Goal: Information Seeking & Learning: Learn about a topic

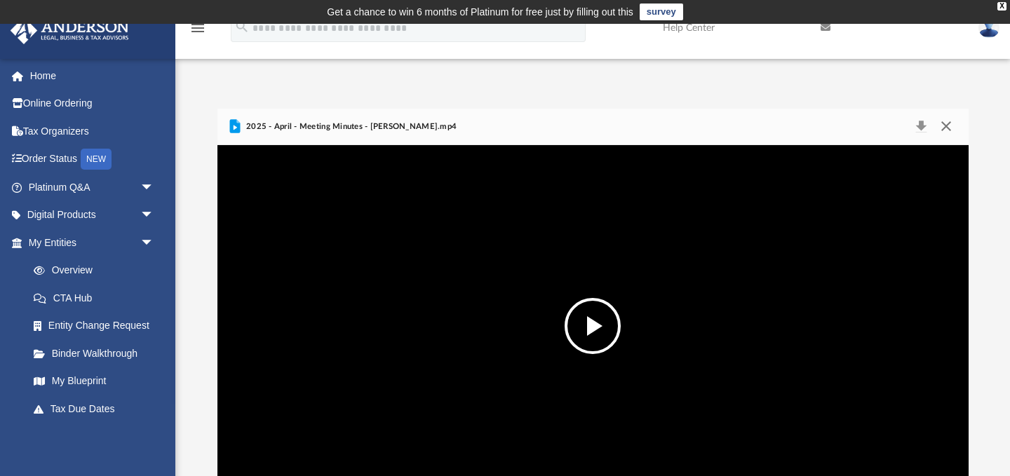
click at [947, 123] on button "Close" at bounding box center [946, 127] width 25 height 20
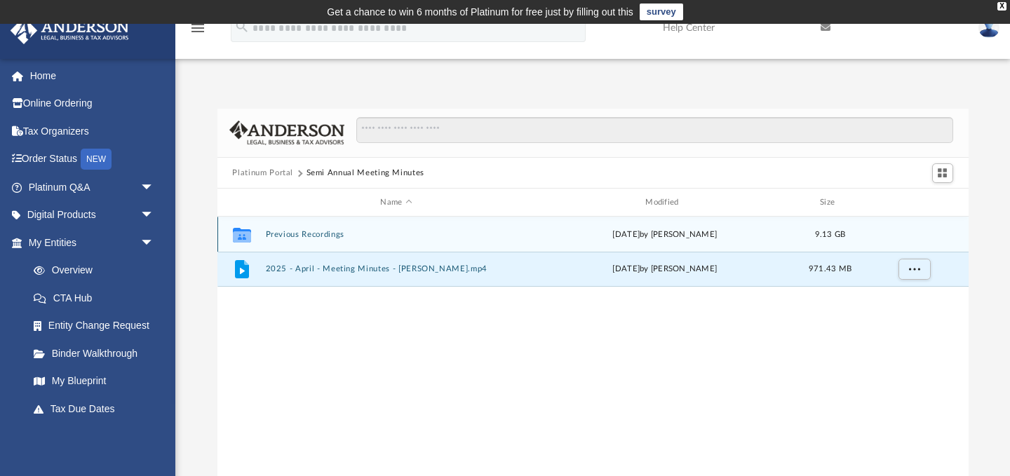
click at [448, 234] on button "Previous Recordings" at bounding box center [396, 234] width 262 height 9
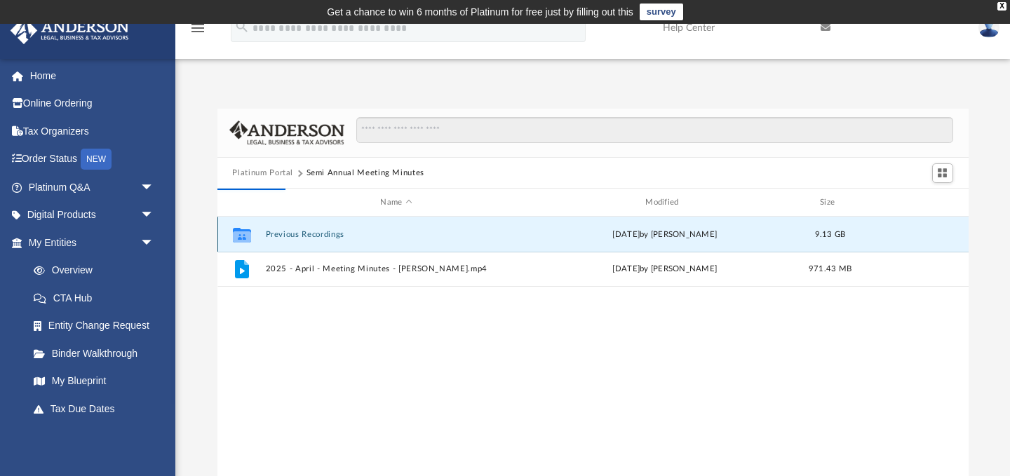
click at [448, 234] on button "Previous Recordings" at bounding box center [396, 234] width 262 height 9
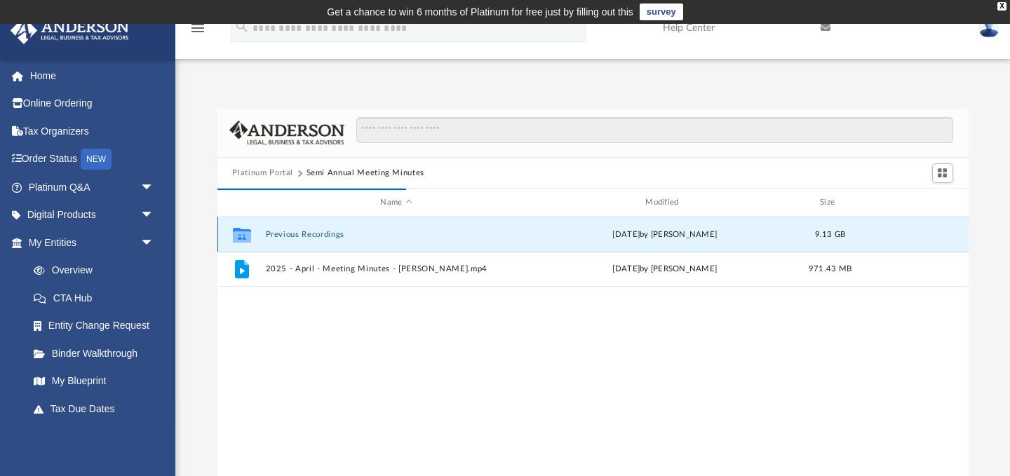
click at [374, 226] on div "Collaborated Folder Previous Recordings [DATE] by [PERSON_NAME] 9.13 GB" at bounding box center [592, 234] width 751 height 35
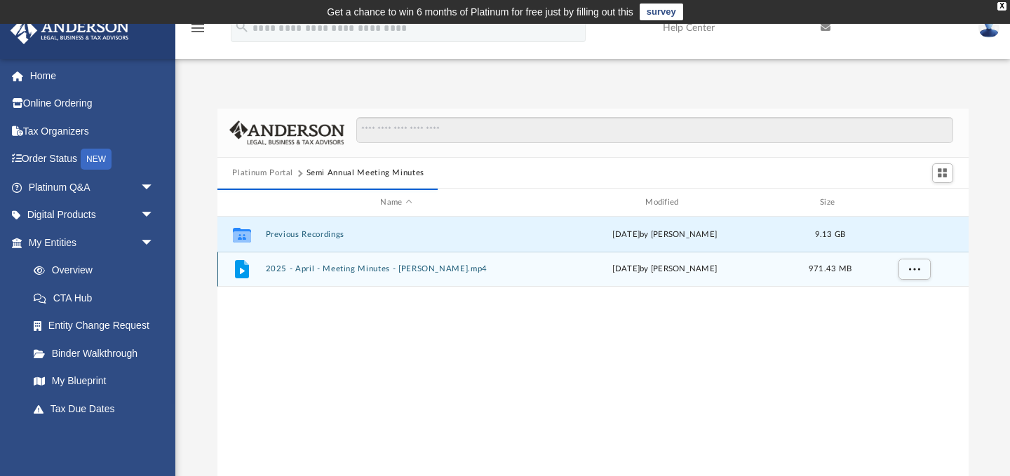
click at [318, 274] on div "File 2025 - April - Meeting Minutes - [PERSON_NAME].mp4 [DATE] by [PERSON_NAME]…" at bounding box center [592, 269] width 751 height 35
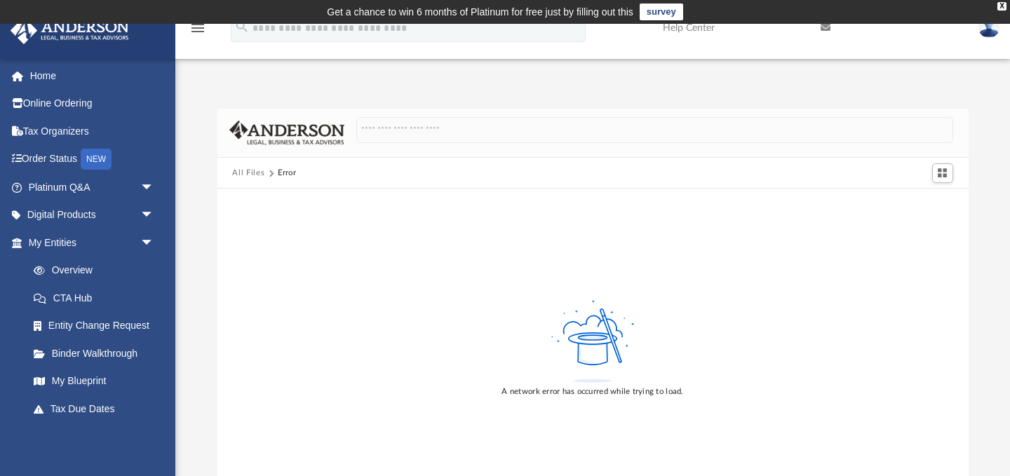
click at [993, 36] on img at bounding box center [989, 28] width 21 height 20
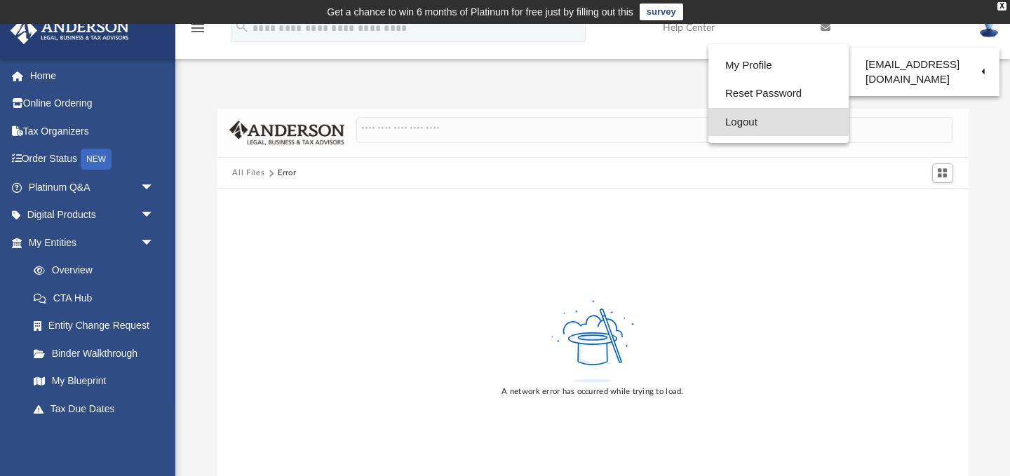
click at [759, 121] on link "Logout" at bounding box center [779, 122] width 140 height 29
